Goal: Find specific page/section: Find specific page/section

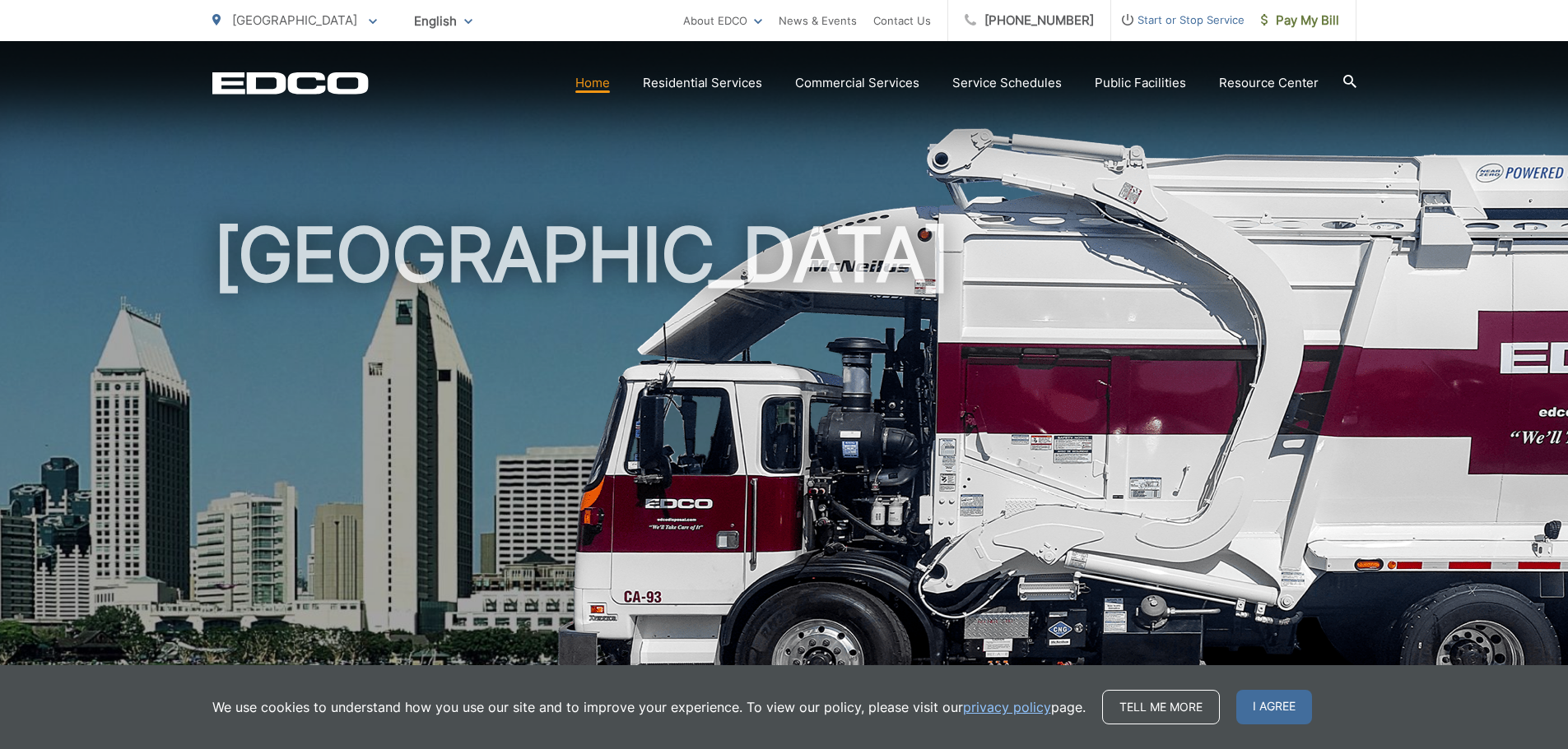
click at [287, 22] on span "[GEOGRAPHIC_DATA]" at bounding box center [294, 20] width 125 height 15
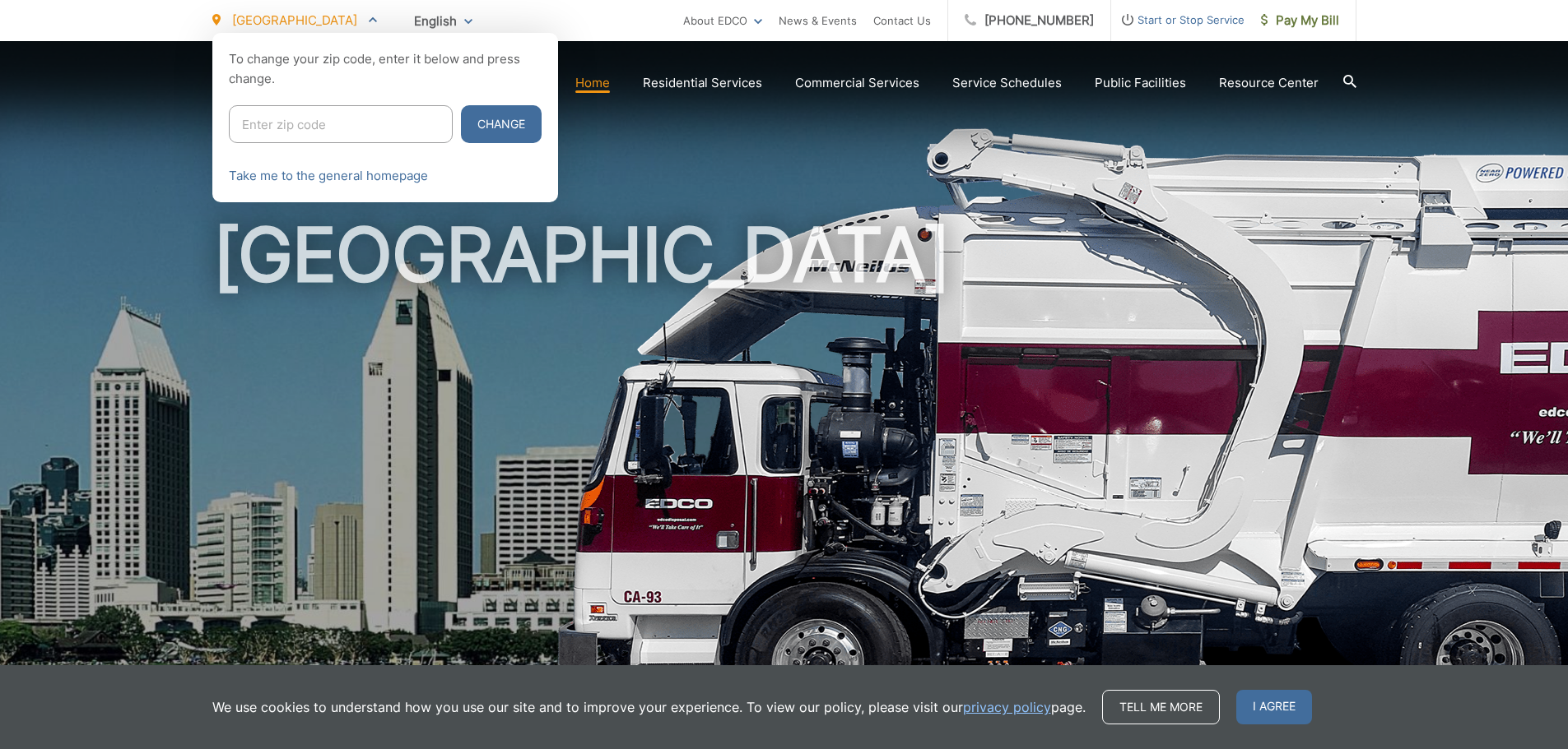
click at [276, 125] on input "Enter zip code" at bounding box center [341, 124] width 224 height 38
type input "91950"
click at [461, 105] on button "Change" at bounding box center [501, 124] width 81 height 38
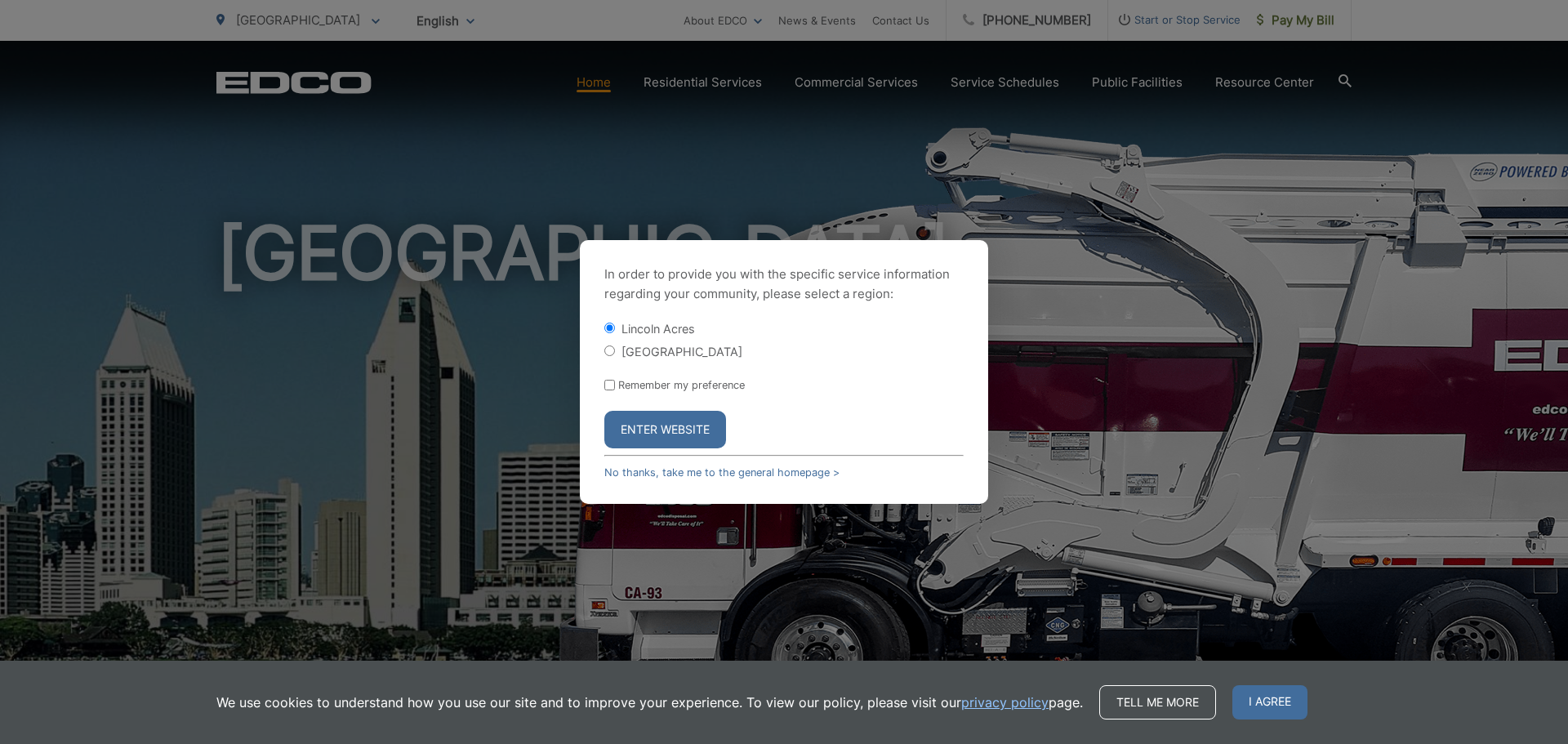
click at [643, 412] on button "Enter Website" at bounding box center [666, 430] width 122 height 37
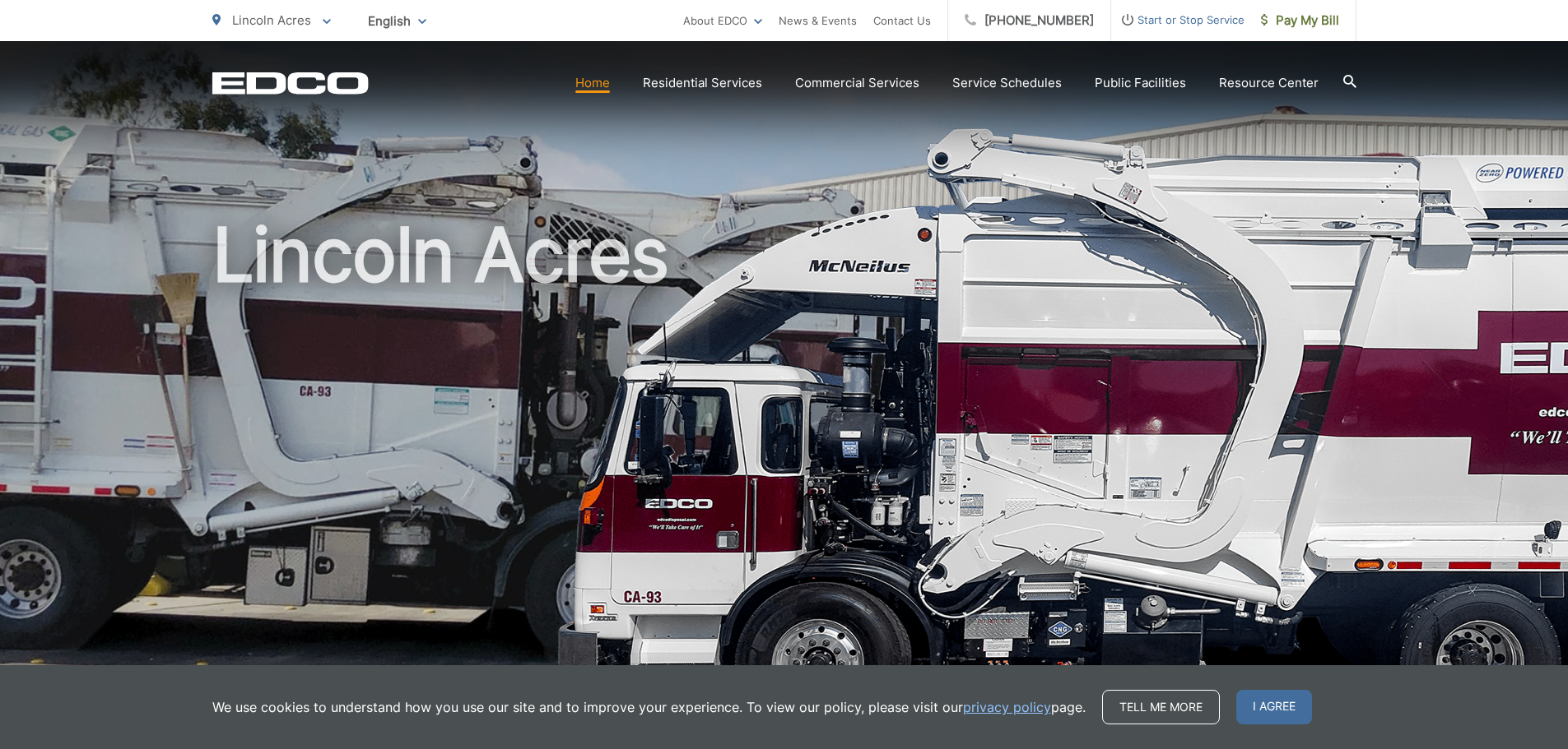
drag, startPoint x: 271, startPoint y: 23, endPoint x: 295, endPoint y: 184, distance: 162.8
click at [271, 51] on div "Lincoln Acres To change your zip code, enter it below and press change. Change …" at bounding box center [784, 49] width 1568 height 99
click at [316, 24] on p "Lincoln Acres" at bounding box center [271, 20] width 119 height 20
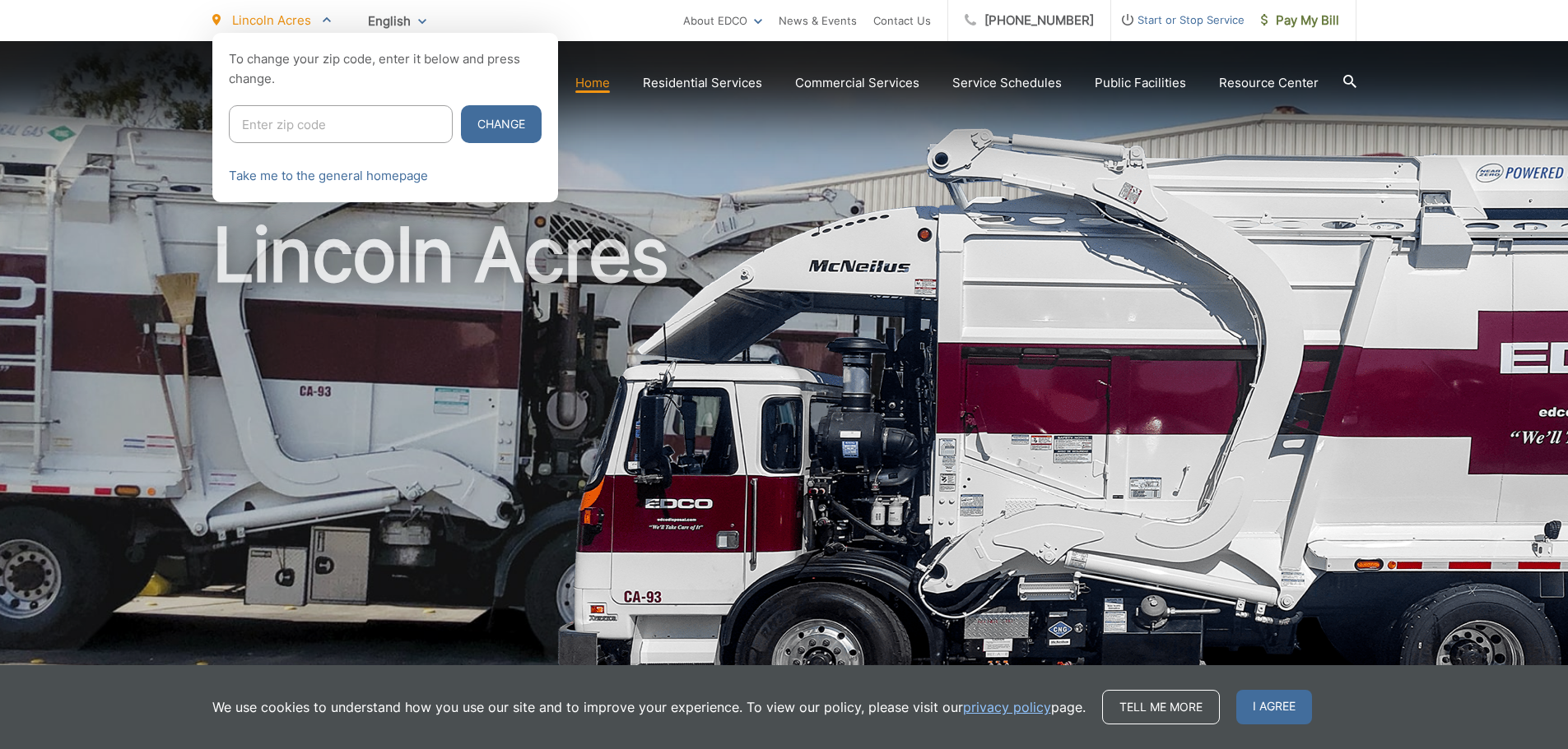
click at [294, 122] on input "Enter zip code" at bounding box center [341, 124] width 224 height 38
type input "91950"
click at [482, 136] on button "Change" at bounding box center [501, 124] width 81 height 38
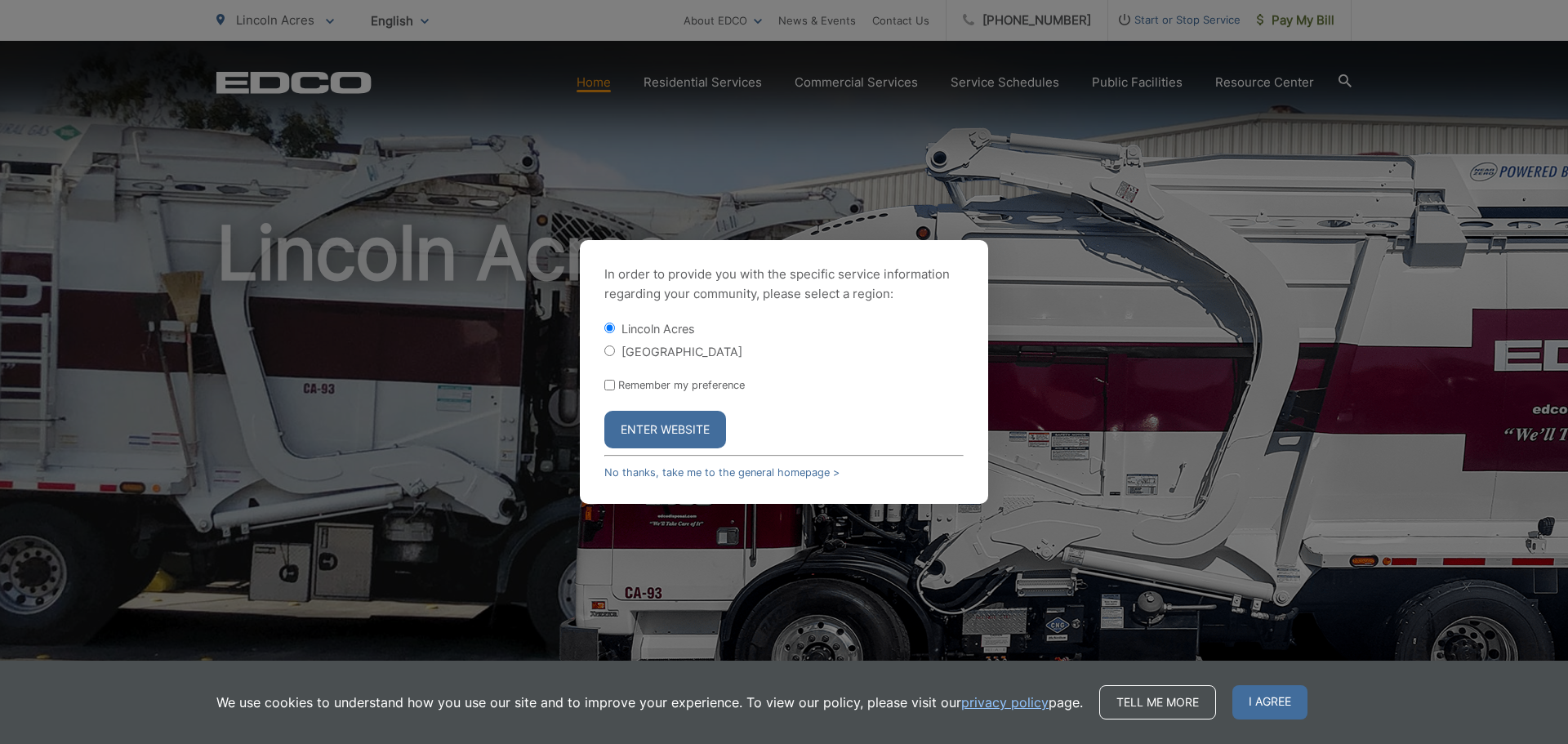
click at [610, 346] on input "[GEOGRAPHIC_DATA]" at bounding box center [610, 351] width 11 height 11
radio input "true"
drag, startPoint x: 652, startPoint y: 420, endPoint x: 644, endPoint y: 425, distance: 9.4
click at [652, 420] on button "Enter Website" at bounding box center [666, 430] width 122 height 37
